Goal: Information Seeking & Learning: Learn about a topic

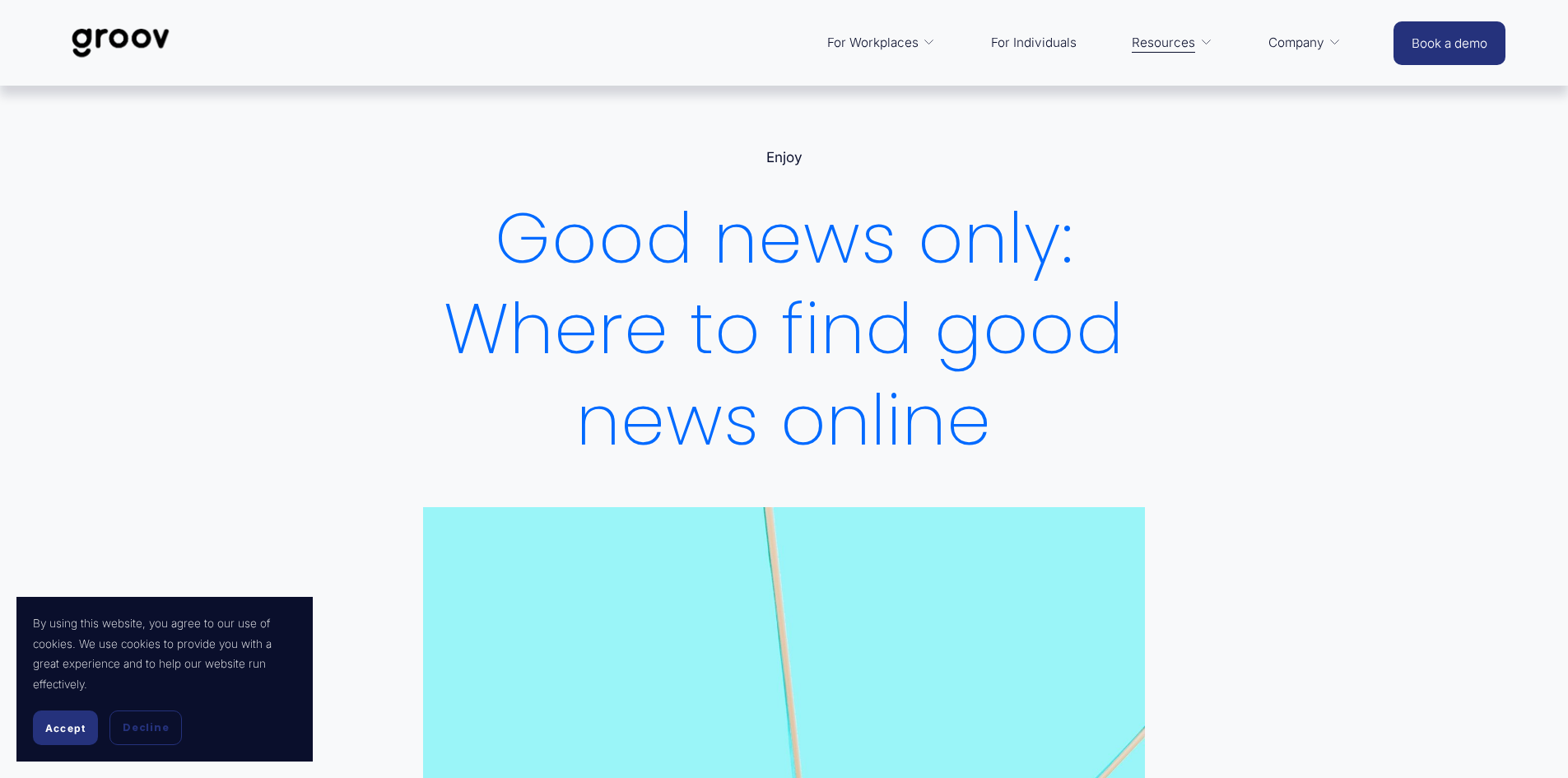
drag, startPoint x: 1577, startPoint y: 102, endPoint x: 1573, endPoint y: 45, distance: 57.1
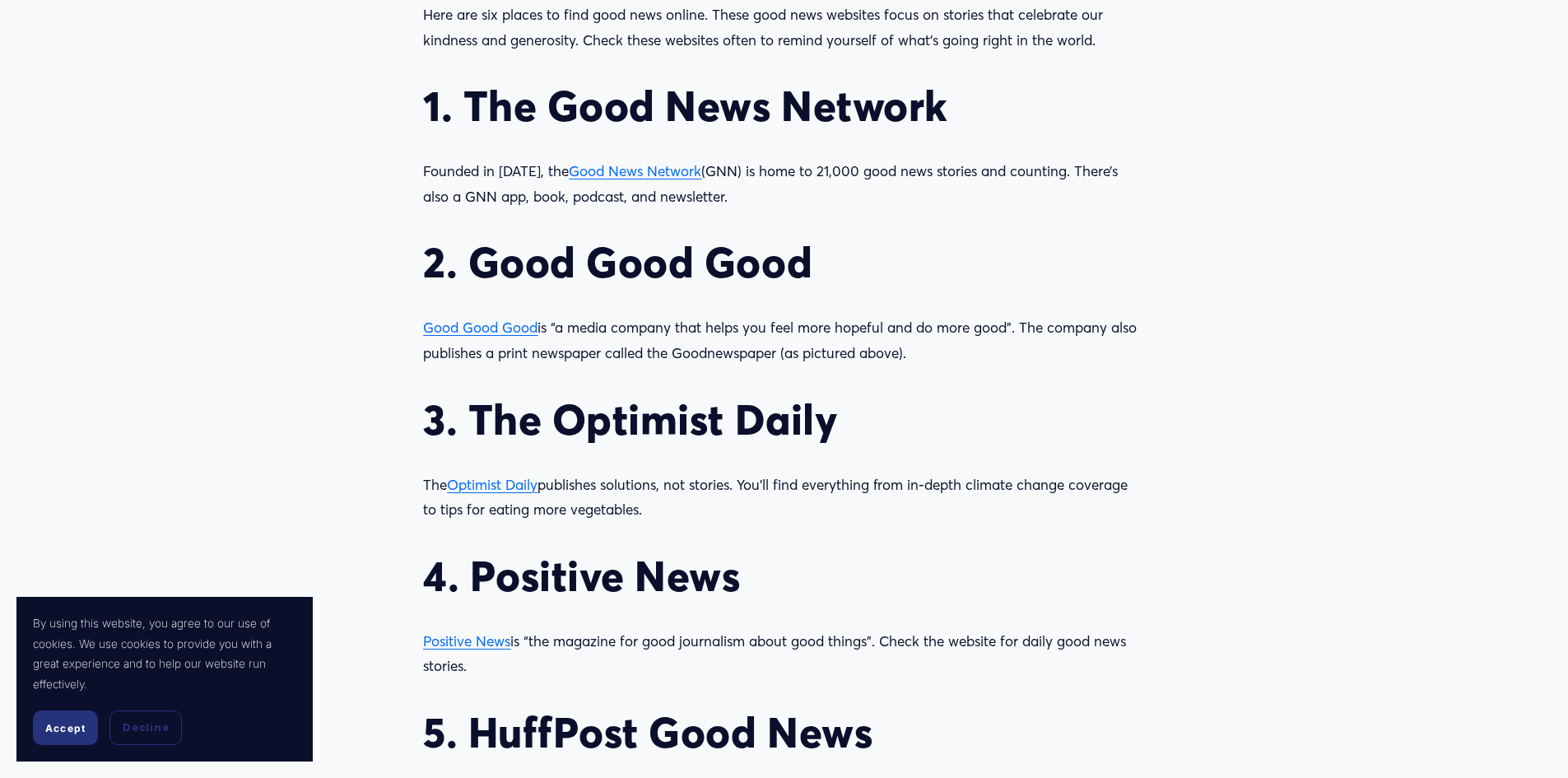
scroll to position [1657, 0]
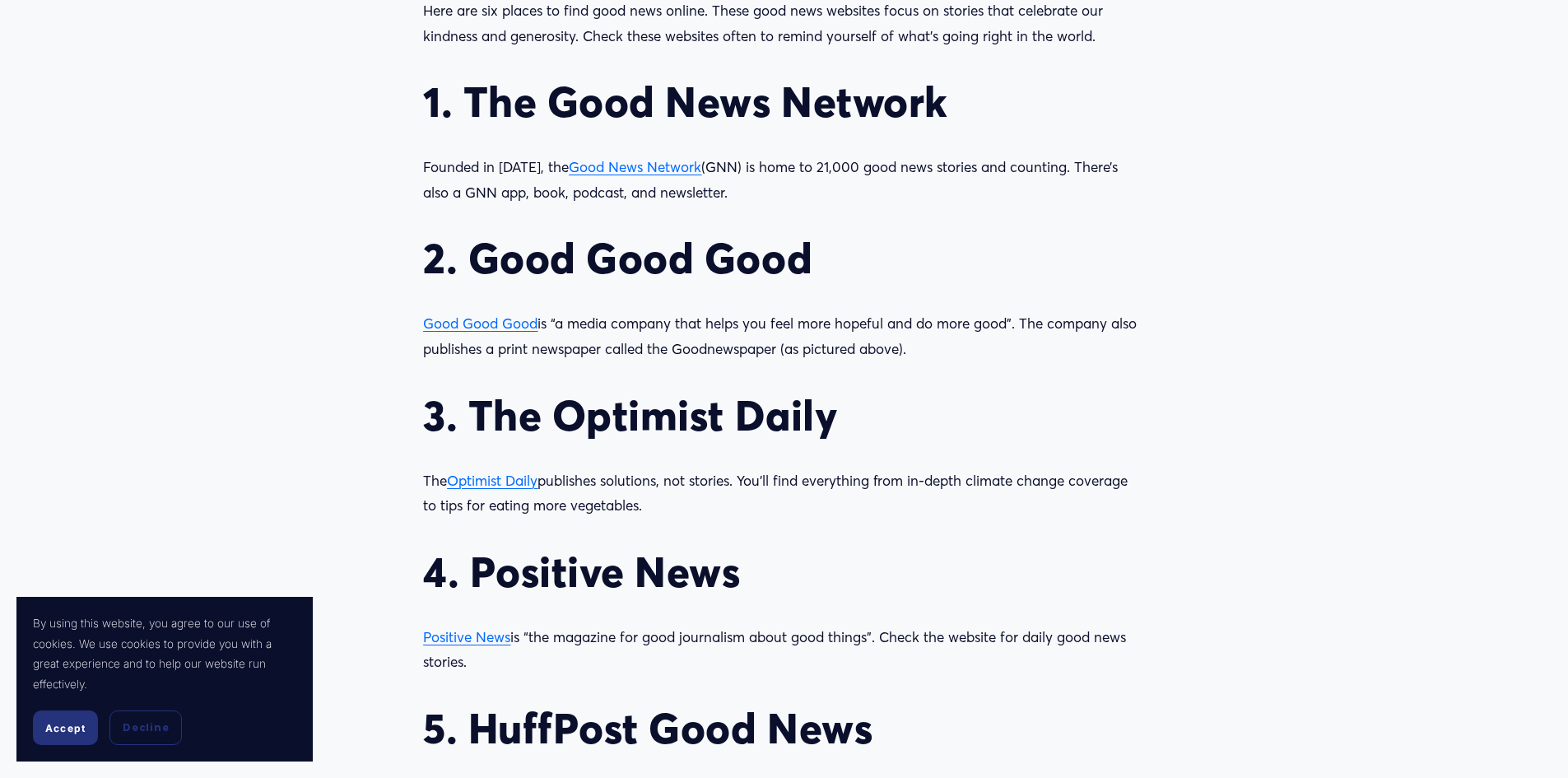
drag, startPoint x: 1576, startPoint y: 37, endPoint x: 1551, endPoint y: 323, distance: 287.1
click at [1551, 323] on html "By using this website, you agree to our use of cookies. We use cookies to provi…" at bounding box center [784, 504] width 1568 height 4323
drag, startPoint x: 59, startPoint y: 734, endPoint x: 62, endPoint y: 724, distance: 10.4
click at [59, 734] on button "Accept" at bounding box center [66, 728] width 65 height 34
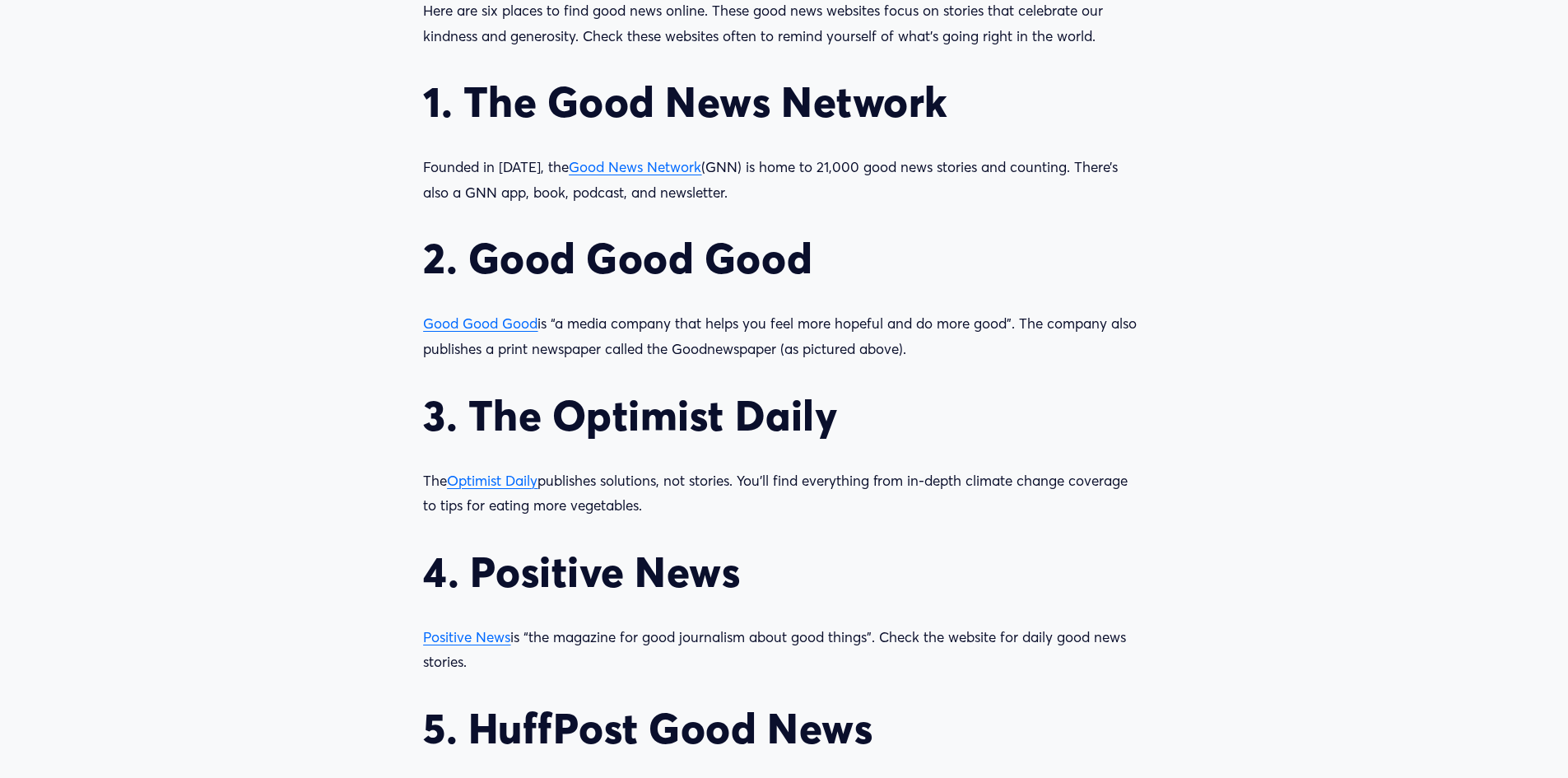
click at [490, 321] on span "Good Good Good" at bounding box center [480, 323] width 115 height 17
click at [511, 481] on span "Optimist Daily" at bounding box center [492, 480] width 91 height 17
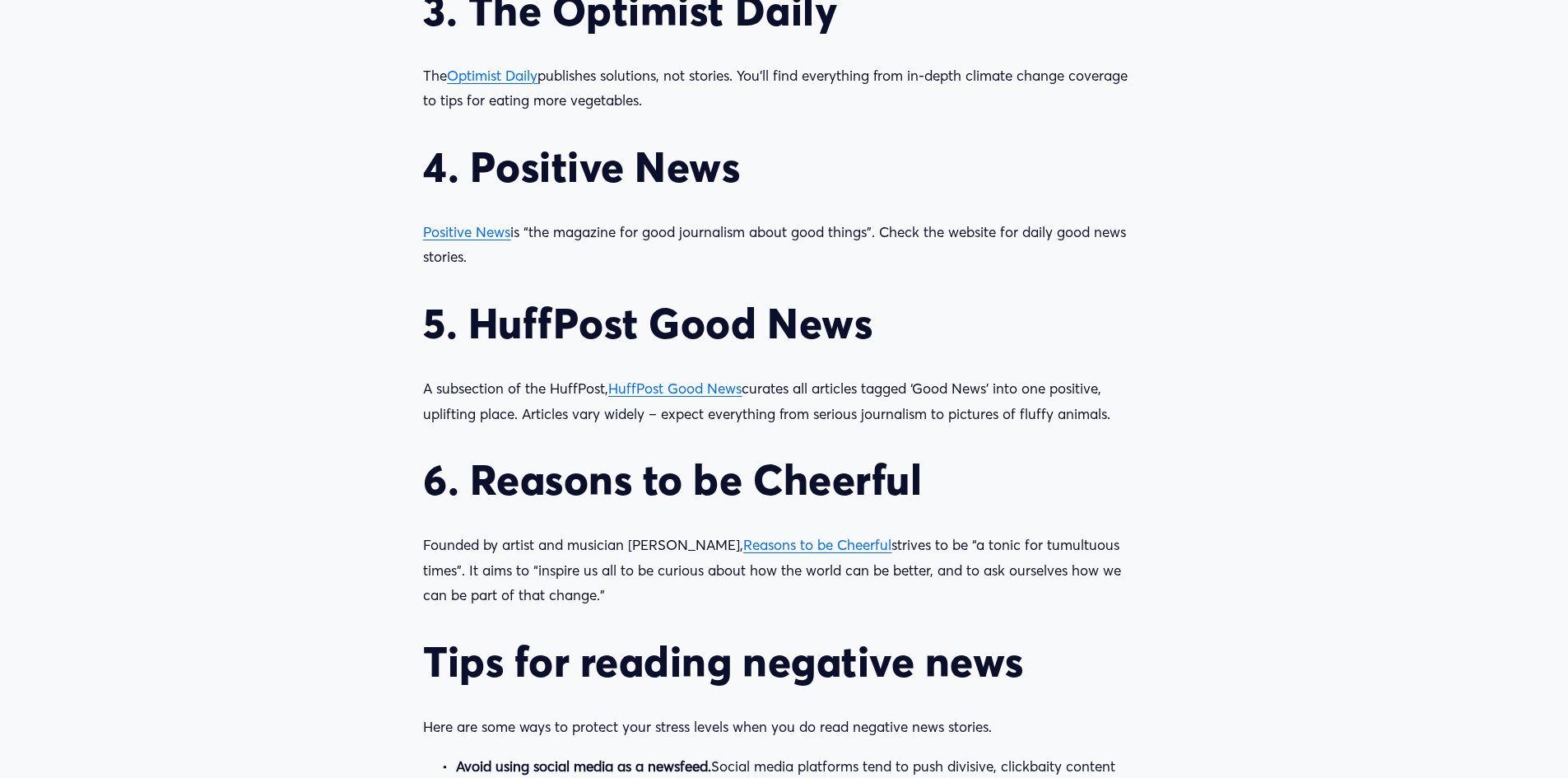
scroll to position [2305, 0]
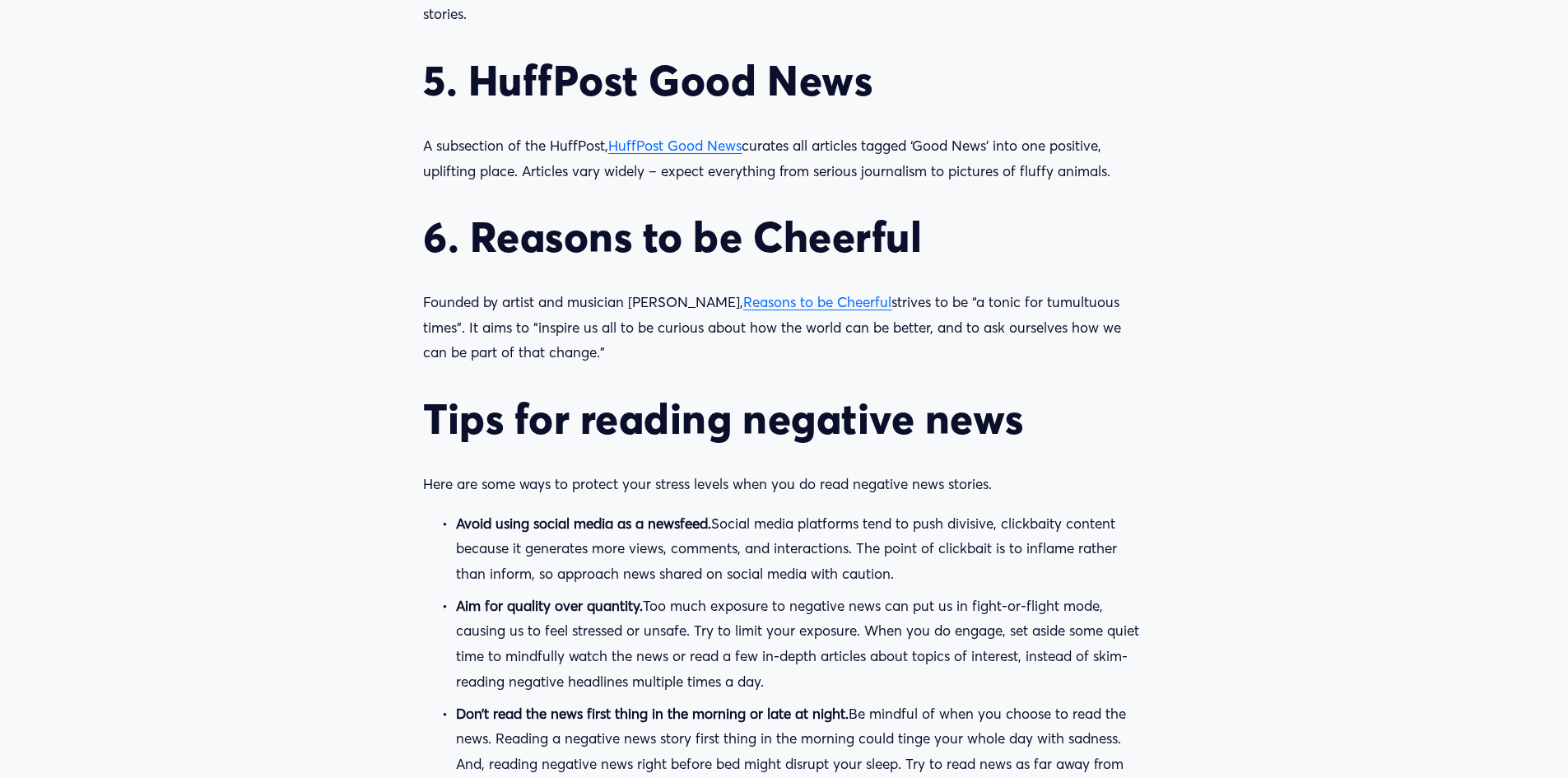
click at [761, 301] on span "Reasons to be Cheerful" at bounding box center [817, 302] width 148 height 17
